Goal: Browse casually: Explore the website without a specific task or goal

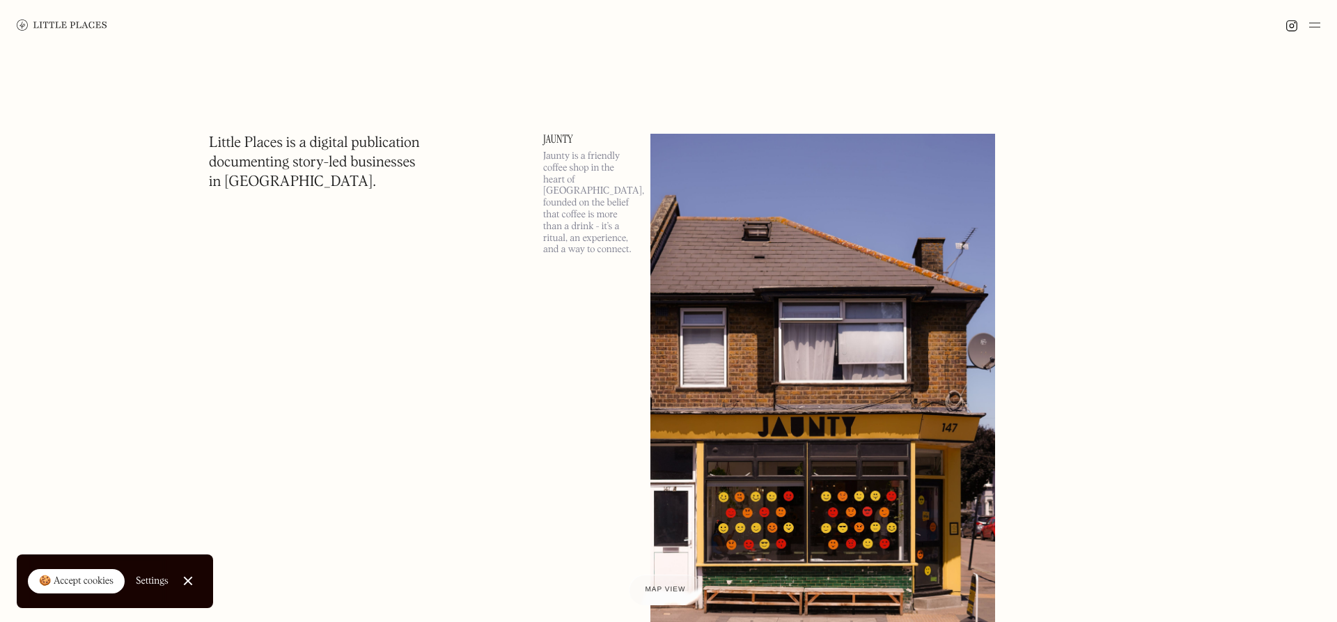
scroll to position [284, 0]
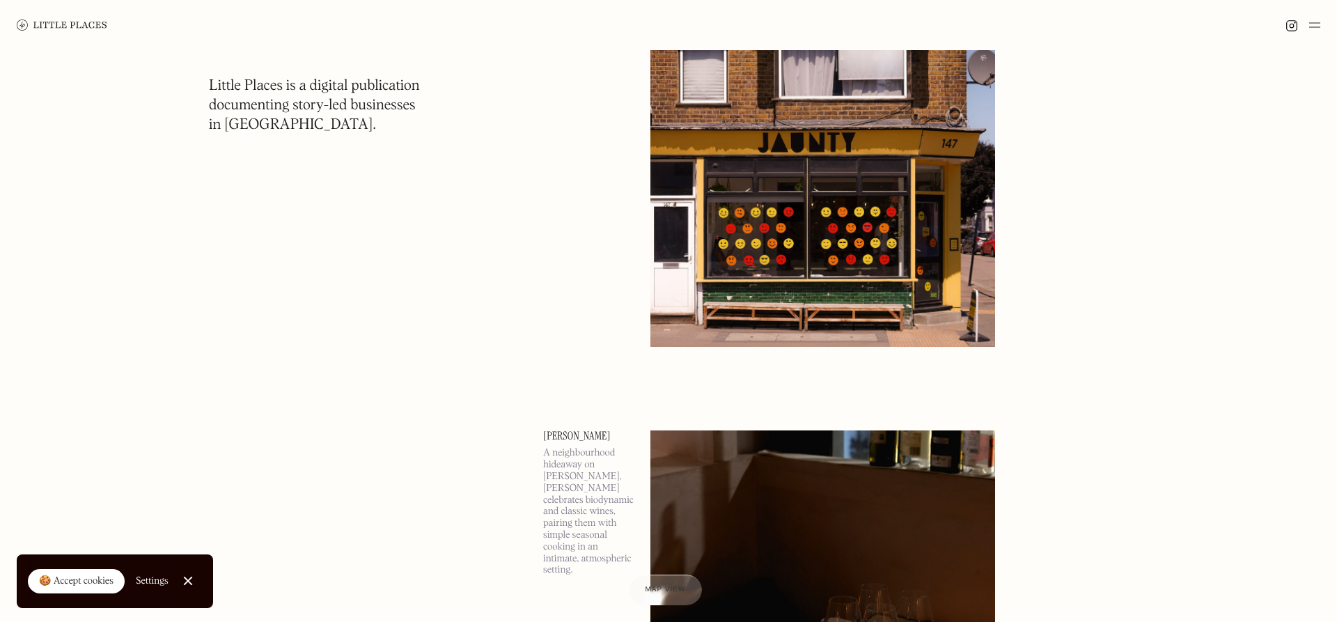
click at [185, 577] on link "Close Cookie Popup" at bounding box center [188, 581] width 28 height 28
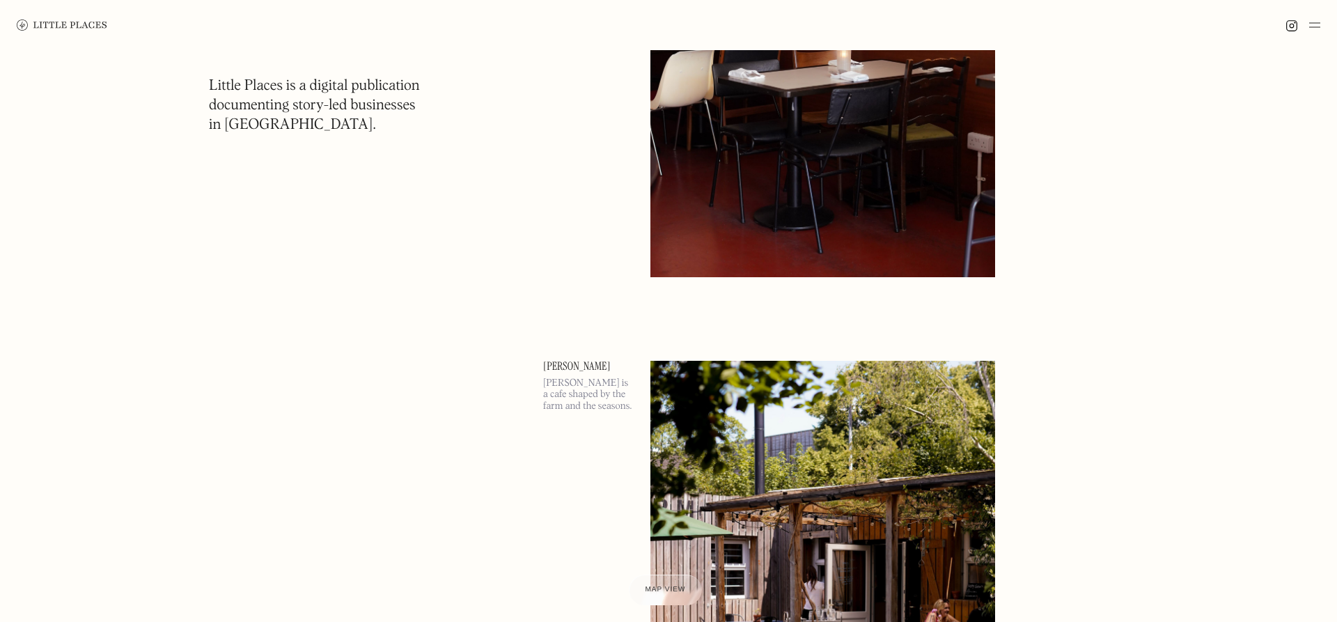
scroll to position [5045, 0]
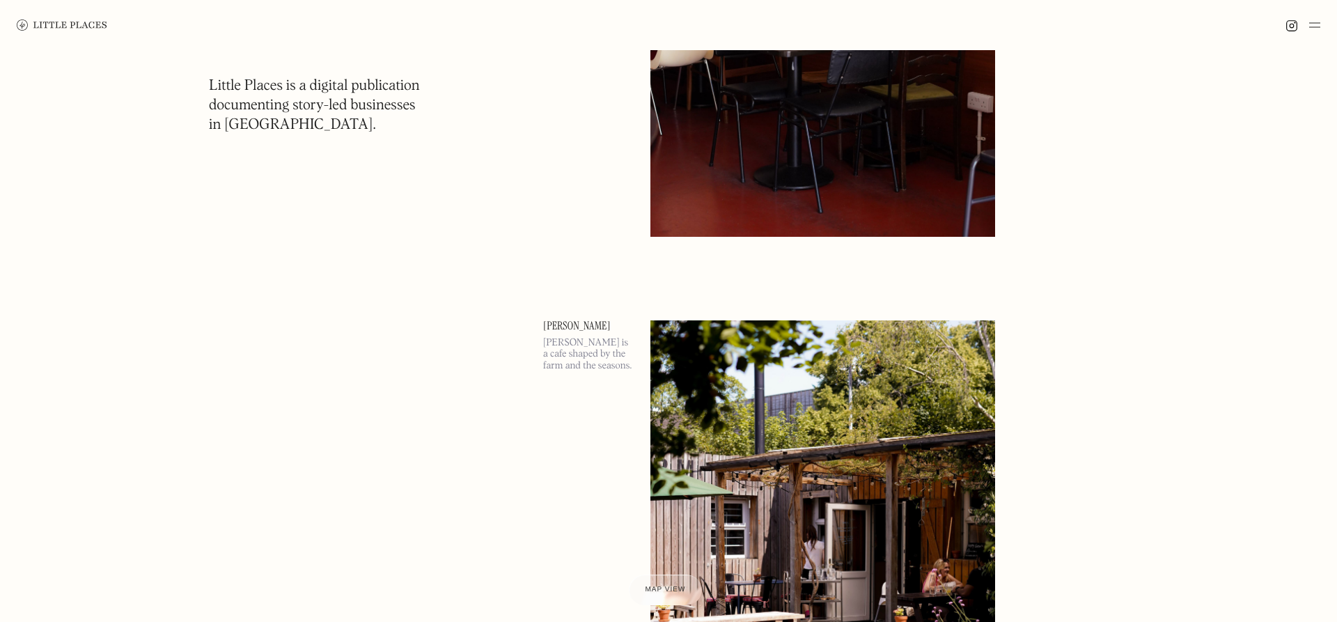
click at [1311, 20] on img at bounding box center [1315, 25] width 11 height 17
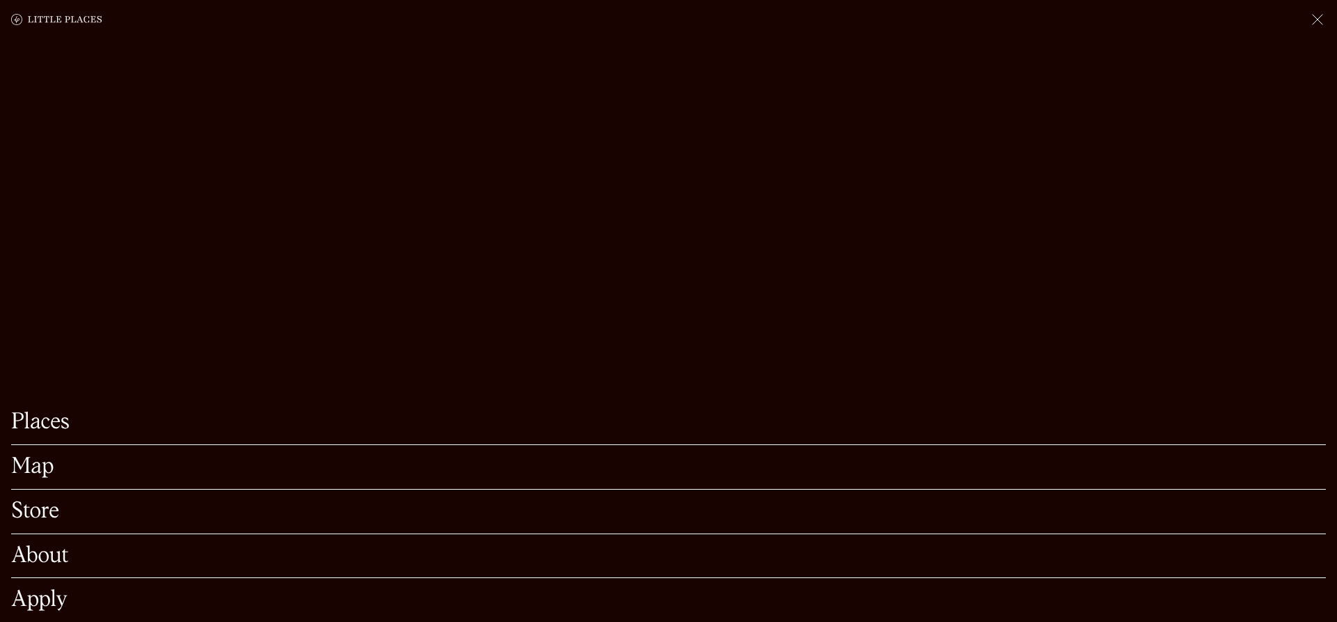
click at [45, 510] on link "Store" at bounding box center [668, 512] width 1315 height 22
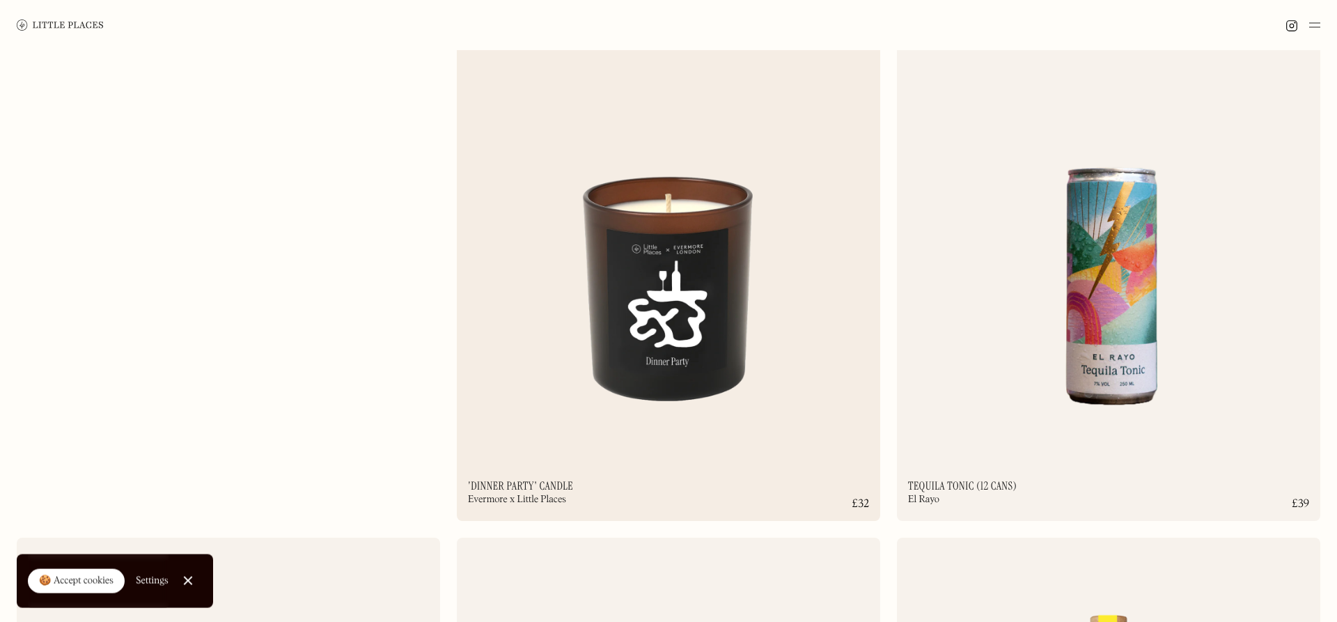
scroll to position [284, 0]
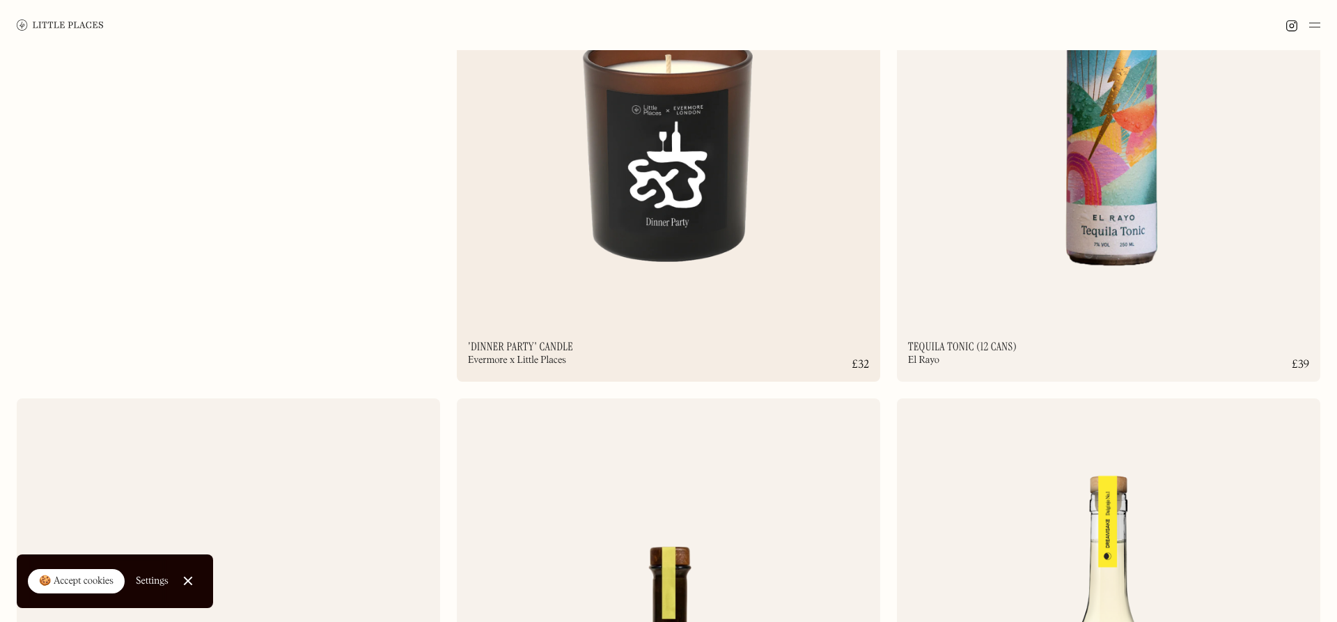
click at [669, 137] on img at bounding box center [669, 76] width 424 height 459
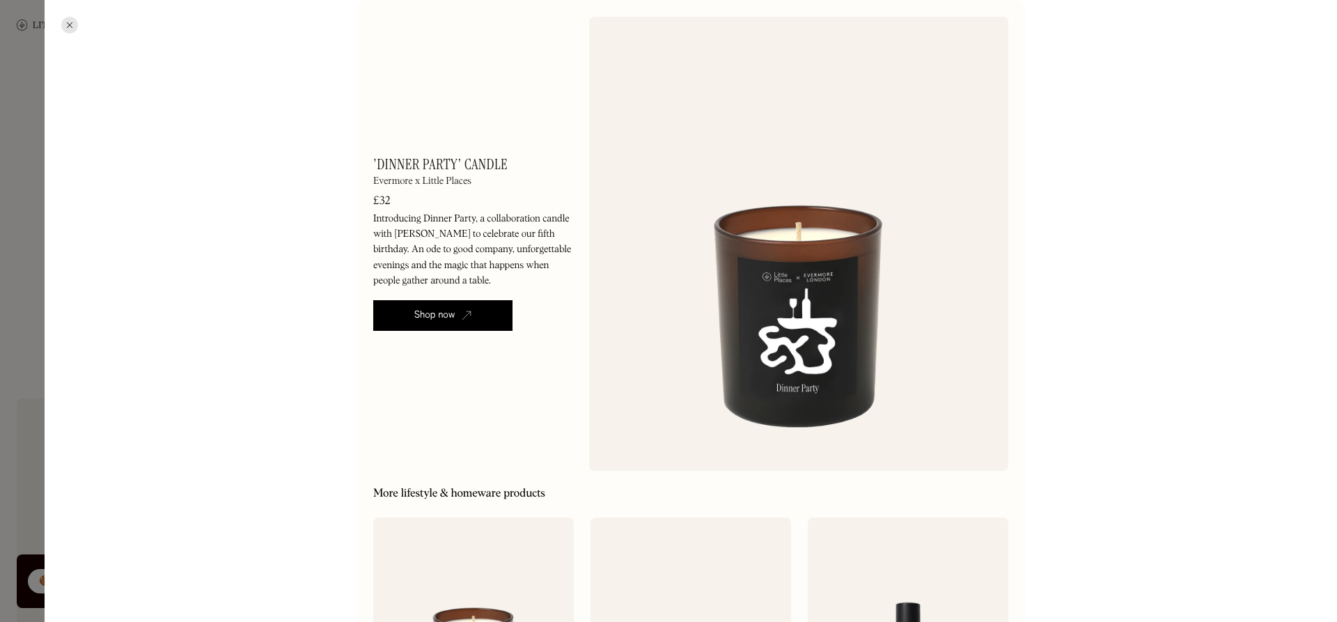
scroll to position [334, 0]
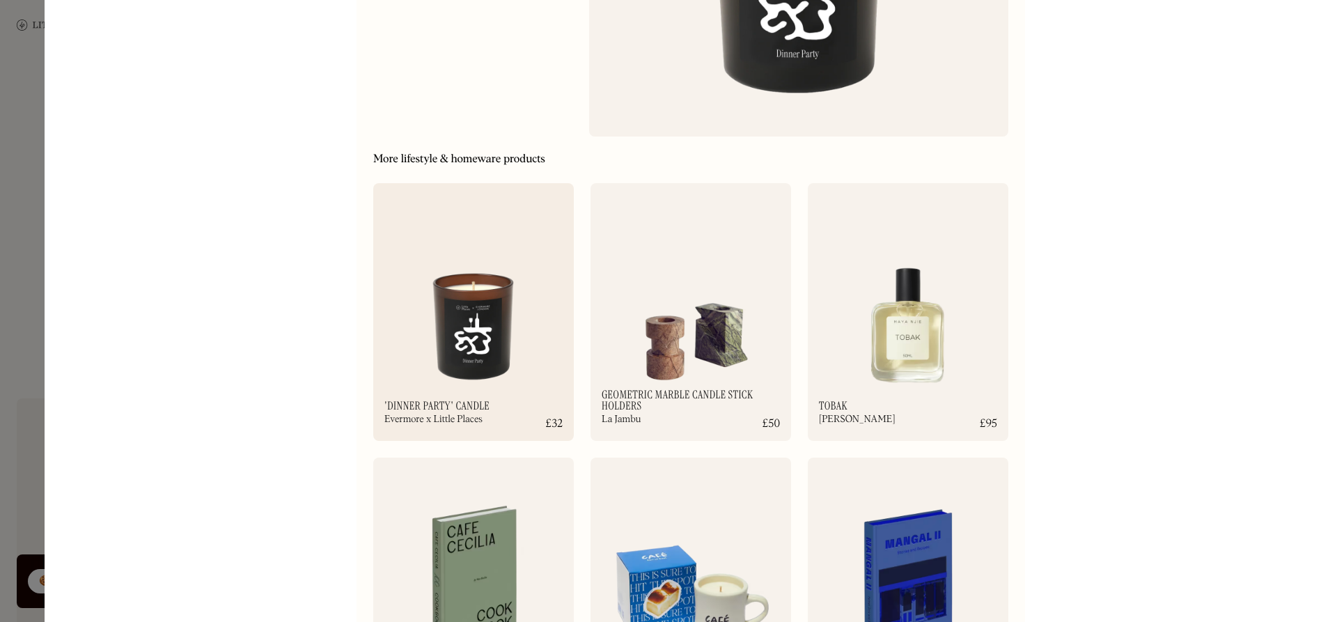
click at [501, 348] on img at bounding box center [473, 291] width 201 height 217
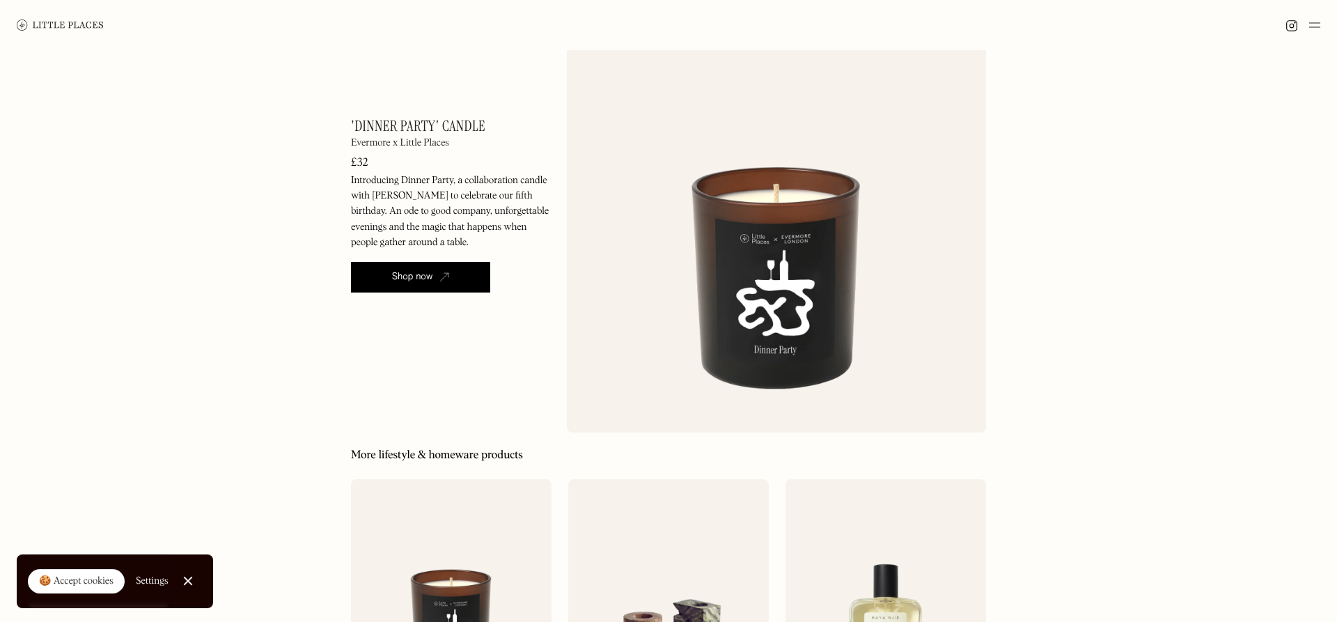
scroll to position [426, 0]
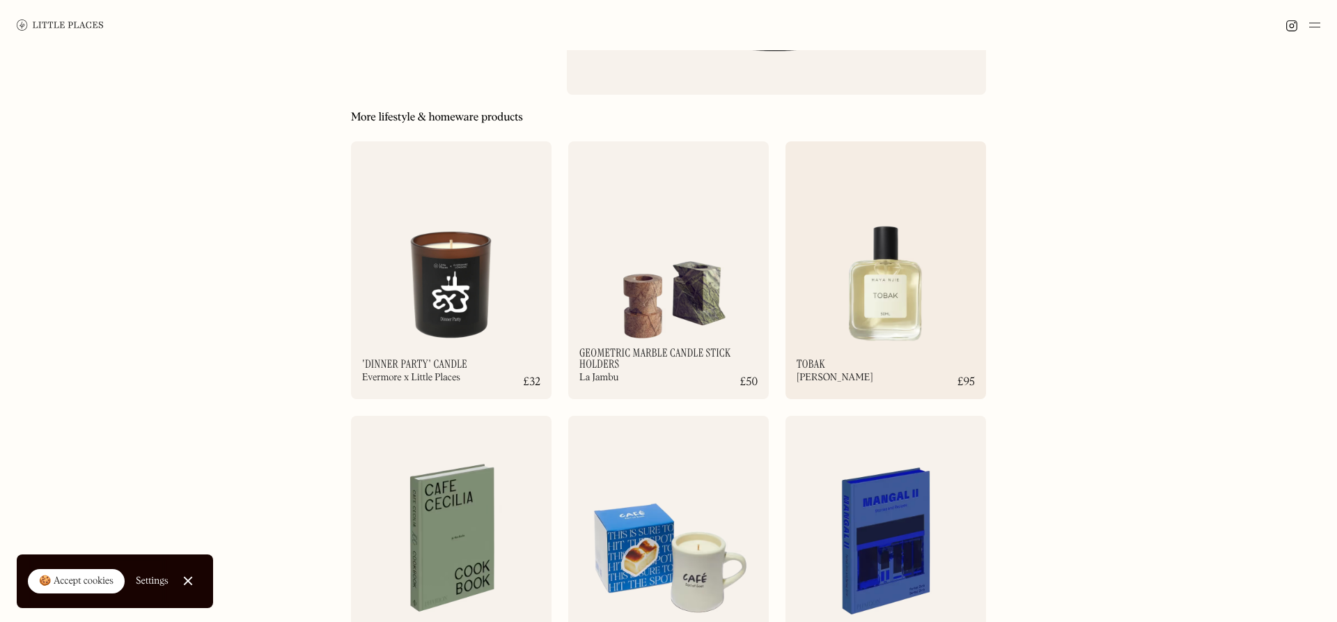
click at [907, 315] on img at bounding box center [886, 249] width 201 height 217
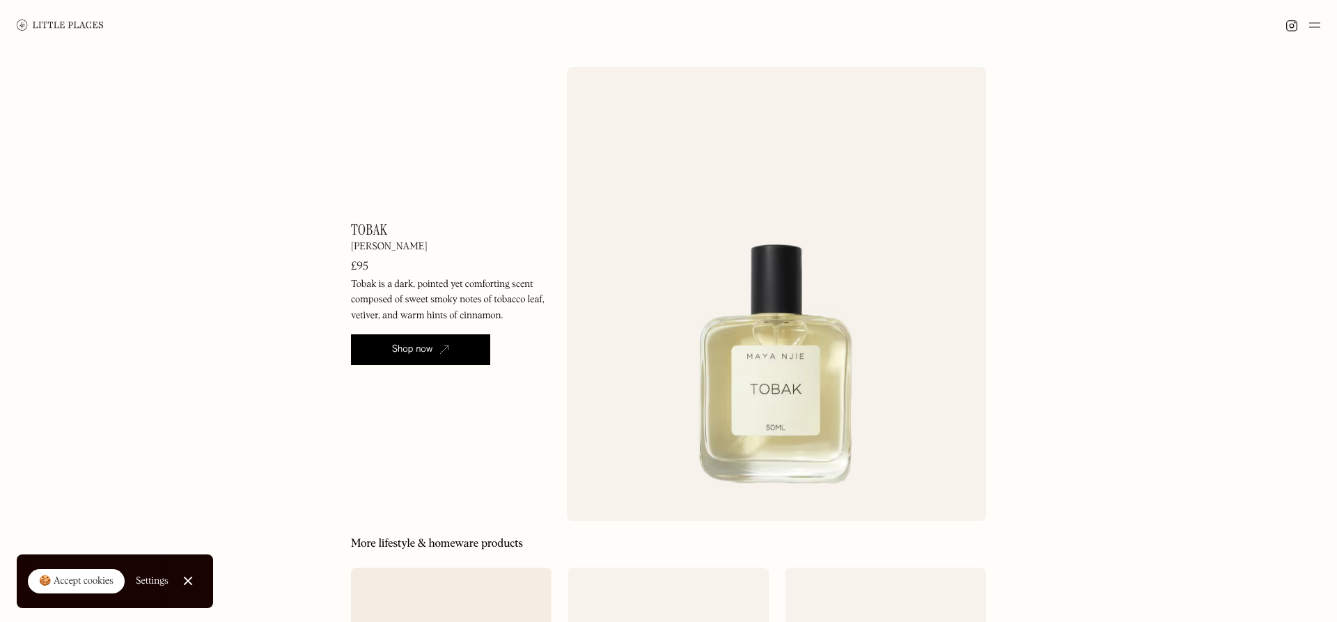
scroll to position [494, 0]
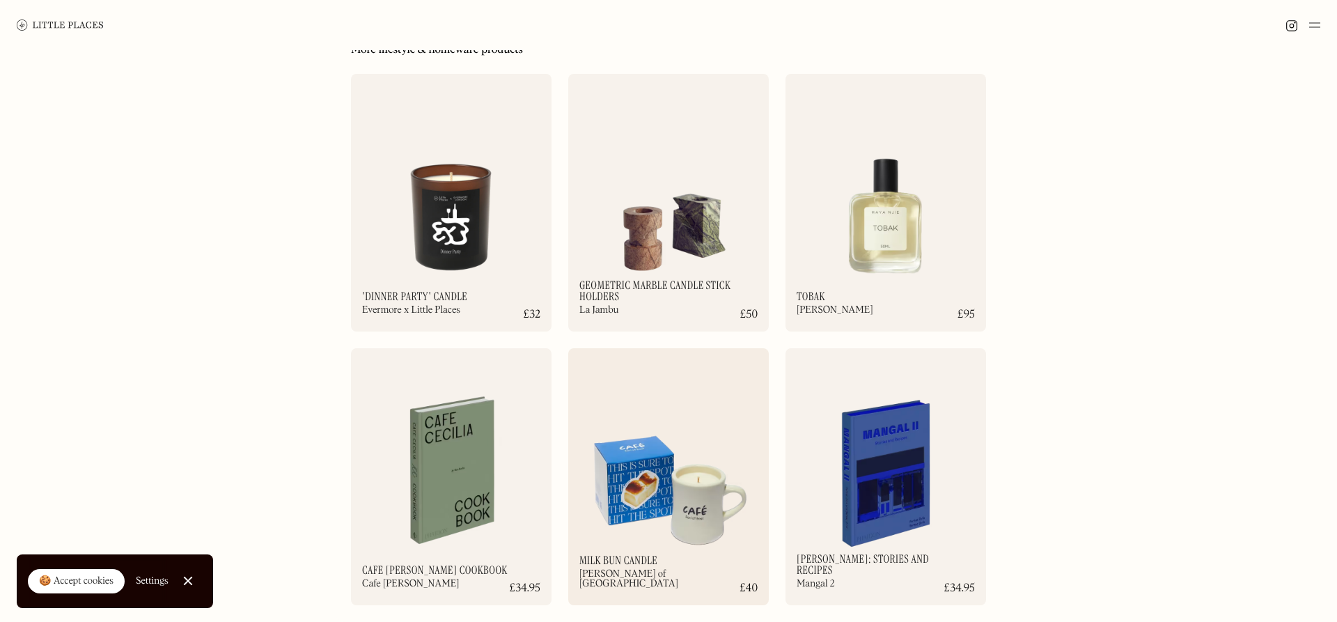
click at [653, 481] on img at bounding box center [668, 456] width 201 height 217
